Goal: Information Seeking & Learning: Learn about a topic

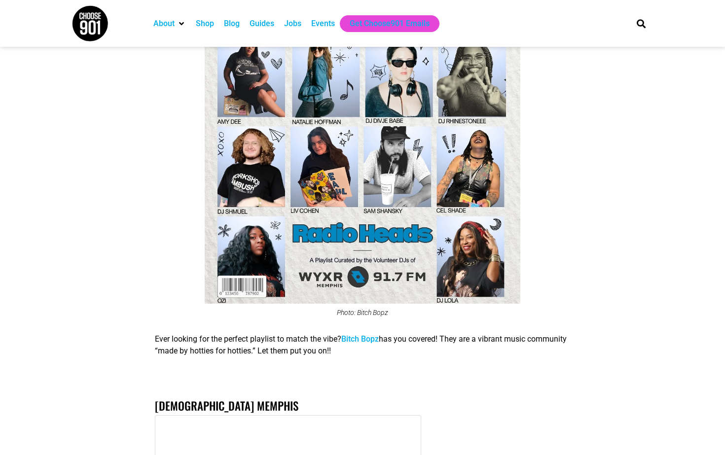
scroll to position [4422, 0]
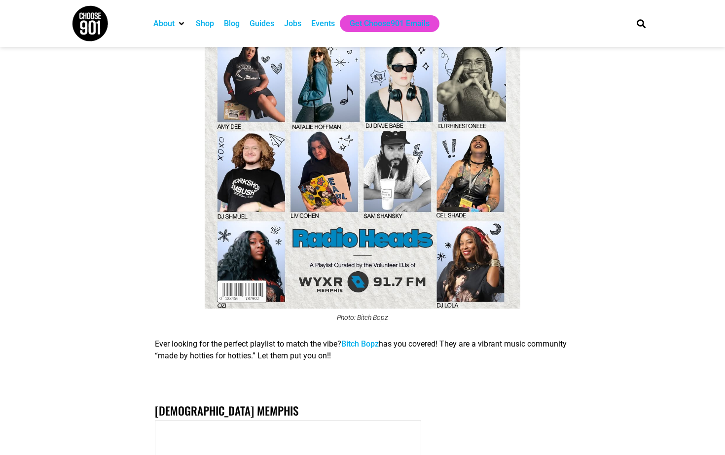
click at [367, 339] on link "Bitch Bopz" at bounding box center [359, 343] width 37 height 9
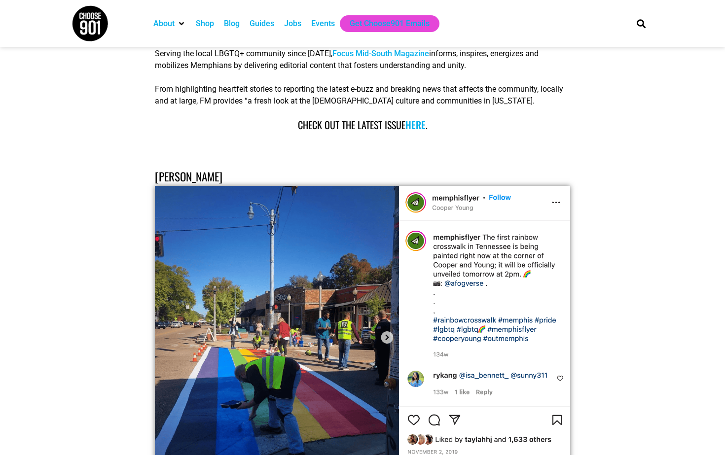
scroll to position [6228, 0]
click at [495, 185] on img at bounding box center [362, 337] width 415 height 304
click at [456, 185] on img at bounding box center [362, 337] width 415 height 304
click at [451, 185] on img at bounding box center [362, 337] width 415 height 304
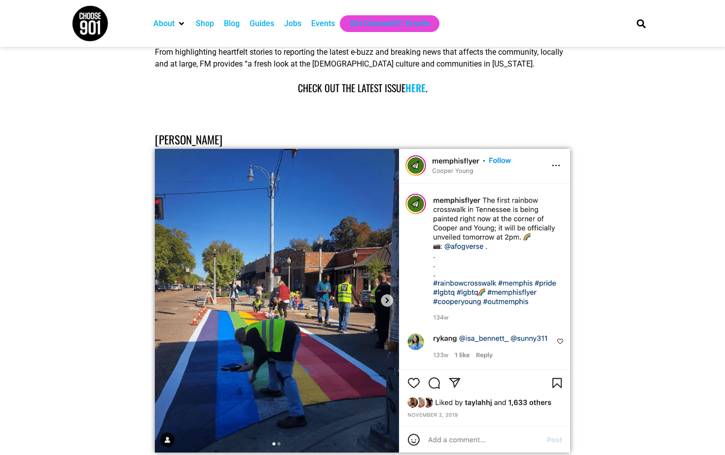
scroll to position [6264, 0]
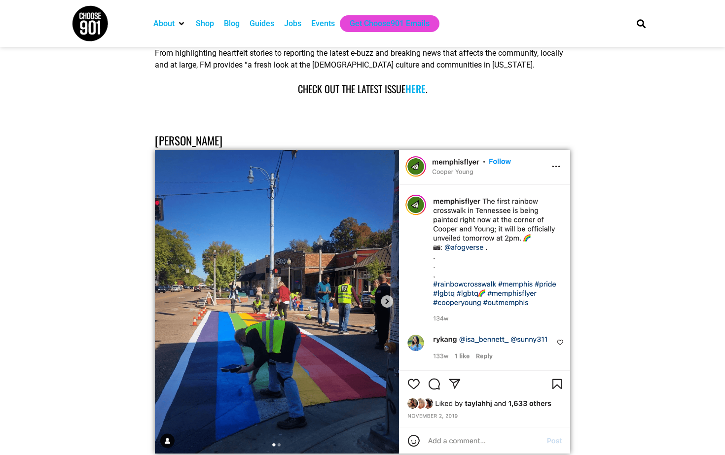
click at [415, 171] on img at bounding box center [362, 302] width 415 height 304
click at [241, 150] on img at bounding box center [362, 302] width 415 height 304
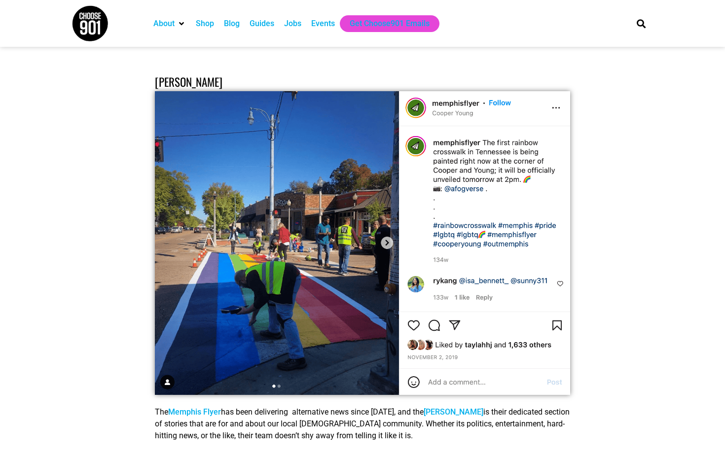
scroll to position [6336, 0]
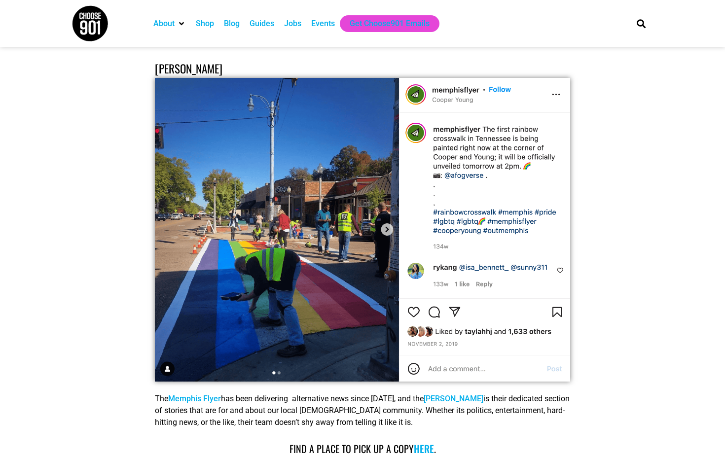
click at [280, 156] on img at bounding box center [362, 230] width 415 height 304
click at [458, 394] on link "[PERSON_NAME]" at bounding box center [454, 398] width 60 height 9
click at [275, 219] on img at bounding box center [362, 230] width 415 height 304
click at [504, 78] on img at bounding box center [362, 230] width 415 height 304
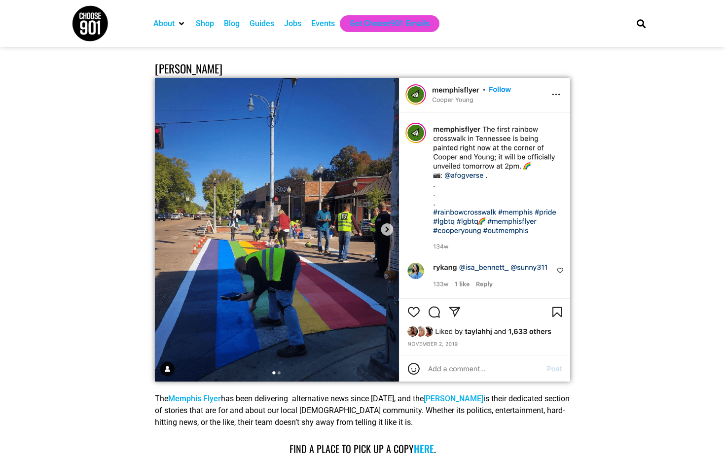
click at [504, 78] on img at bounding box center [362, 230] width 415 height 304
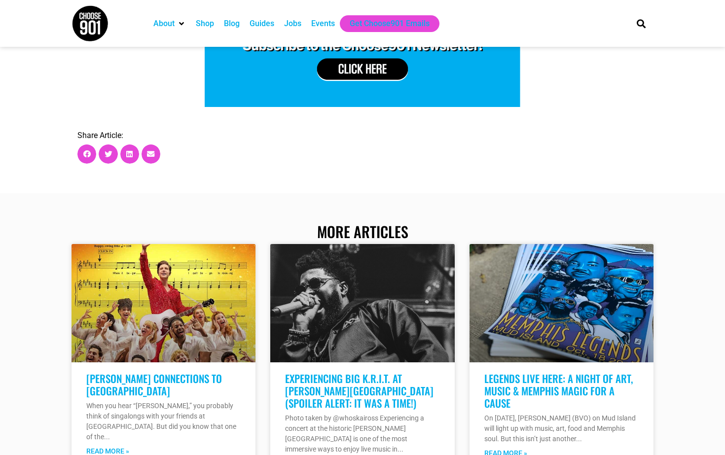
scroll to position [8154, 0]
